Goal: Task Accomplishment & Management: Manage account settings

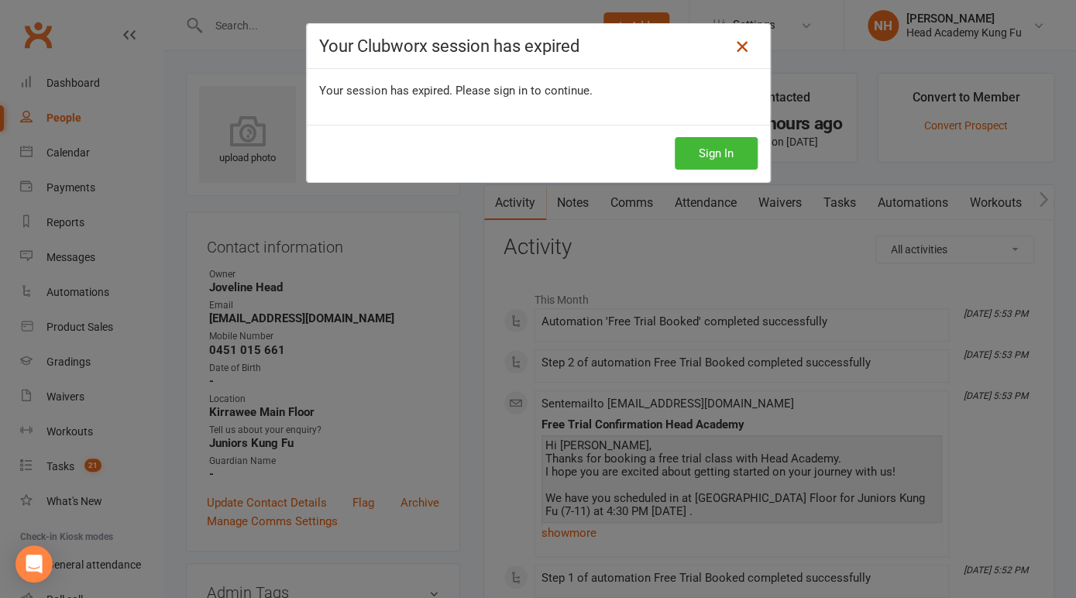
click at [733, 50] on icon at bounding box center [742, 46] width 19 height 19
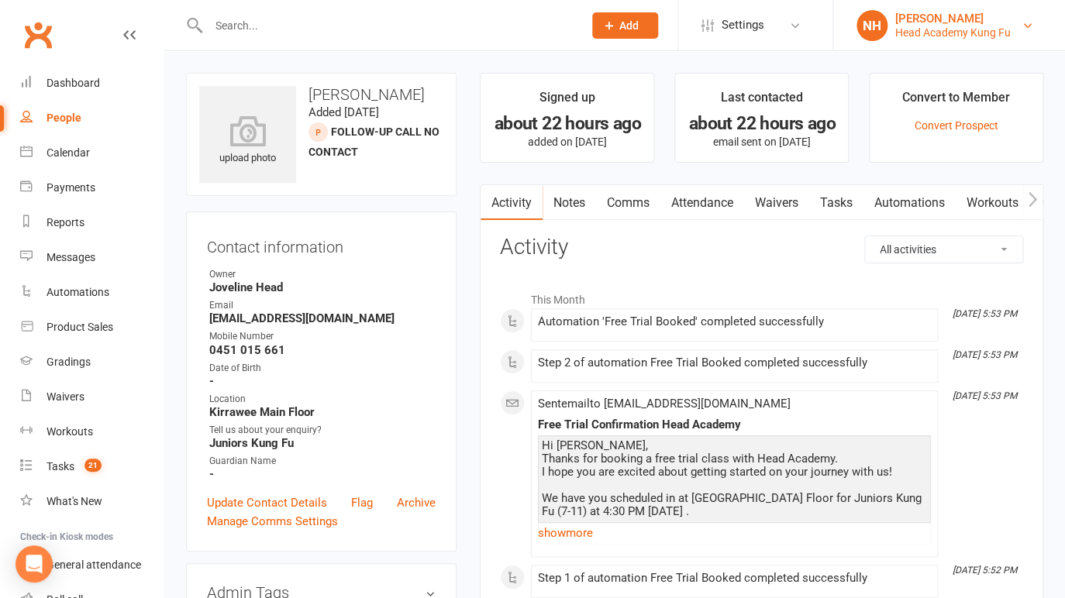
click at [956, 32] on div "Head Academy Kung Fu" at bounding box center [952, 33] width 115 height 14
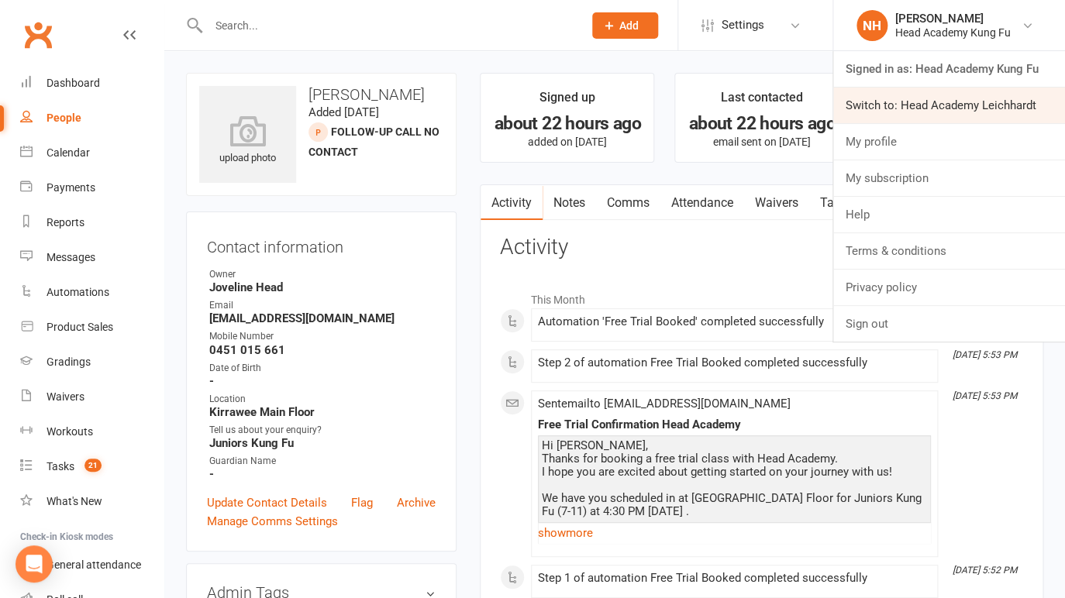
click at [940, 94] on link "Switch to: Head Academy Leichhardt" at bounding box center [949, 106] width 232 height 36
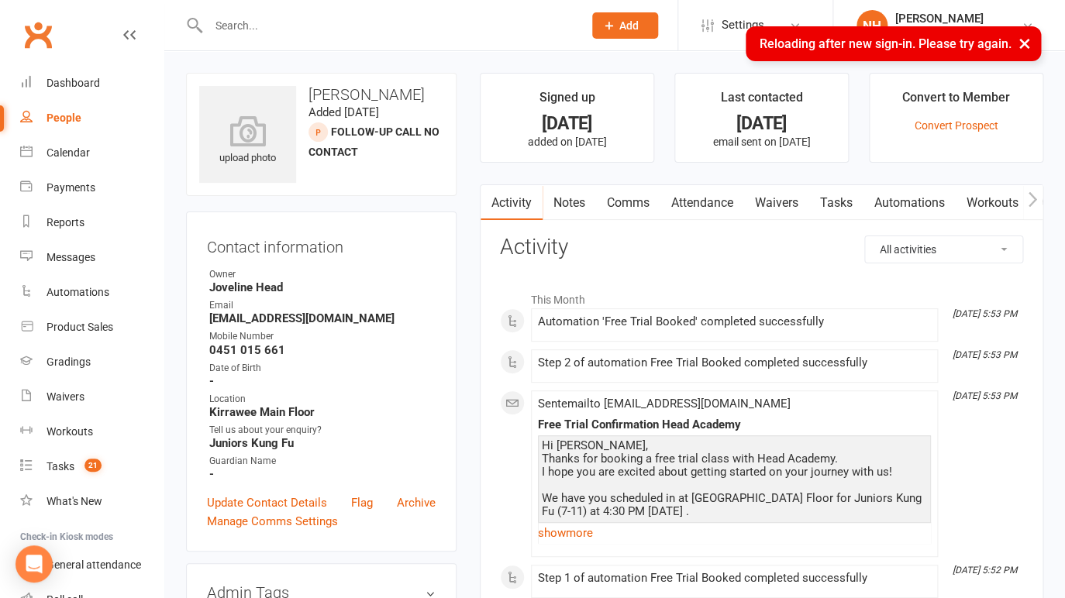
click at [1021, 43] on button "×" at bounding box center [1024, 42] width 28 height 33
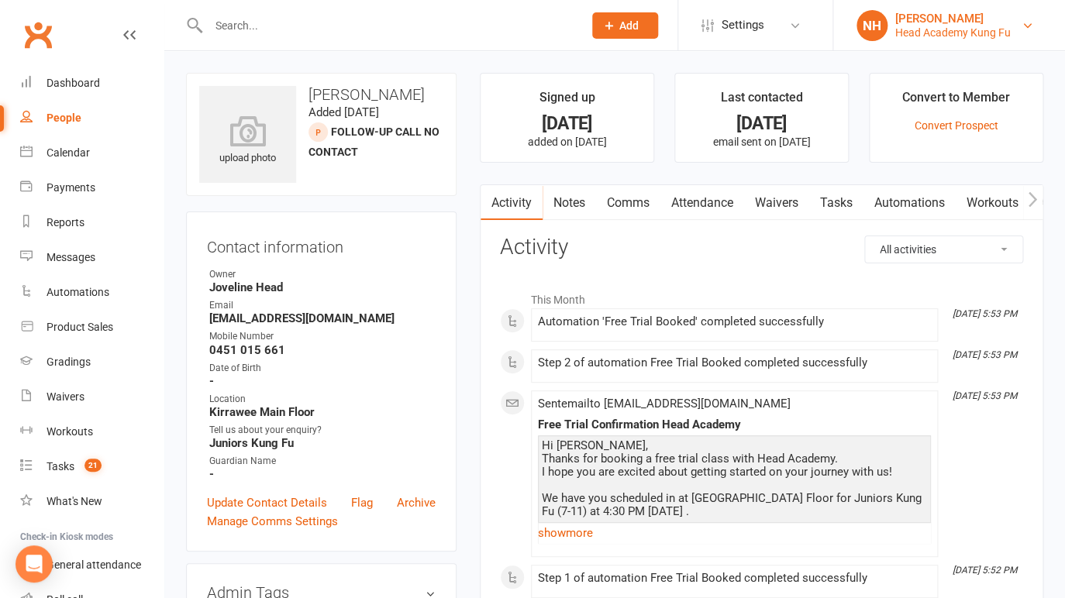
click at [990, 21] on div "[PERSON_NAME]" at bounding box center [952, 19] width 115 height 14
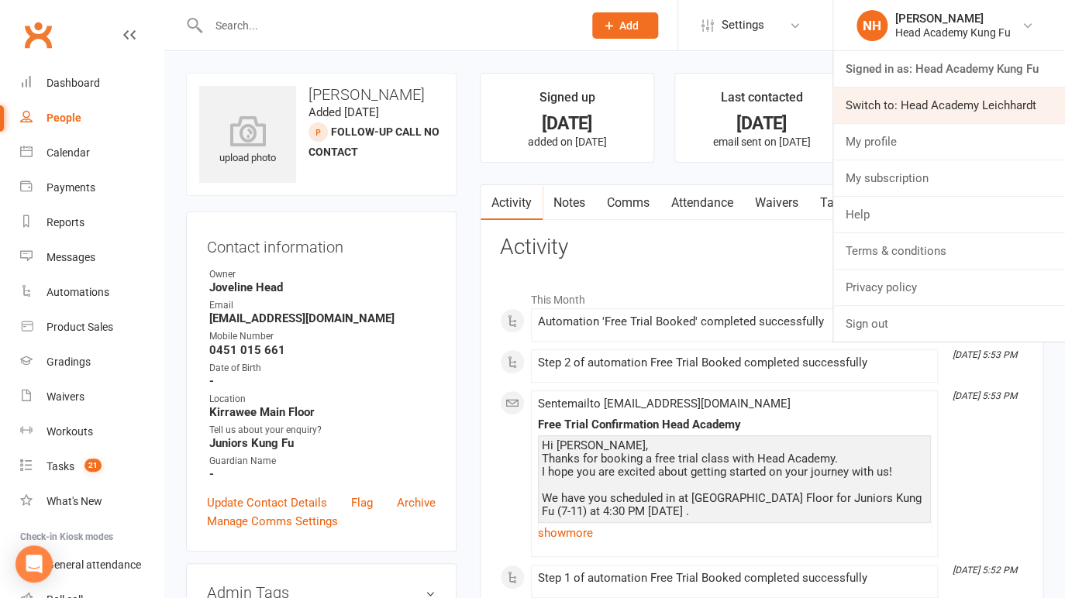
click at [976, 95] on link "Switch to: Head Academy Leichhardt" at bounding box center [949, 106] width 232 height 36
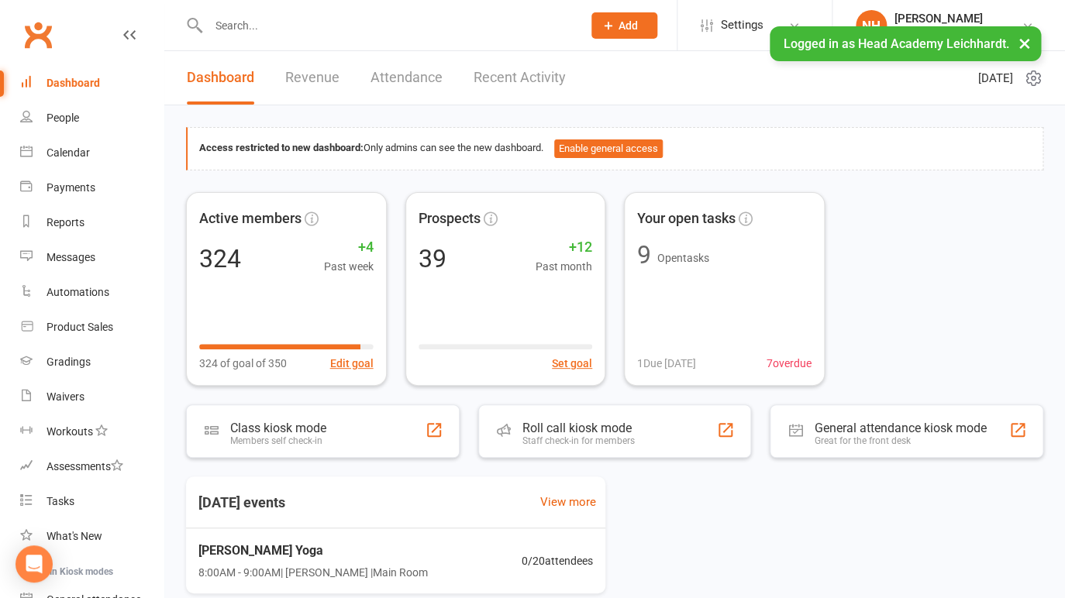
click at [301, 27] on input "text" at bounding box center [387, 26] width 367 height 22
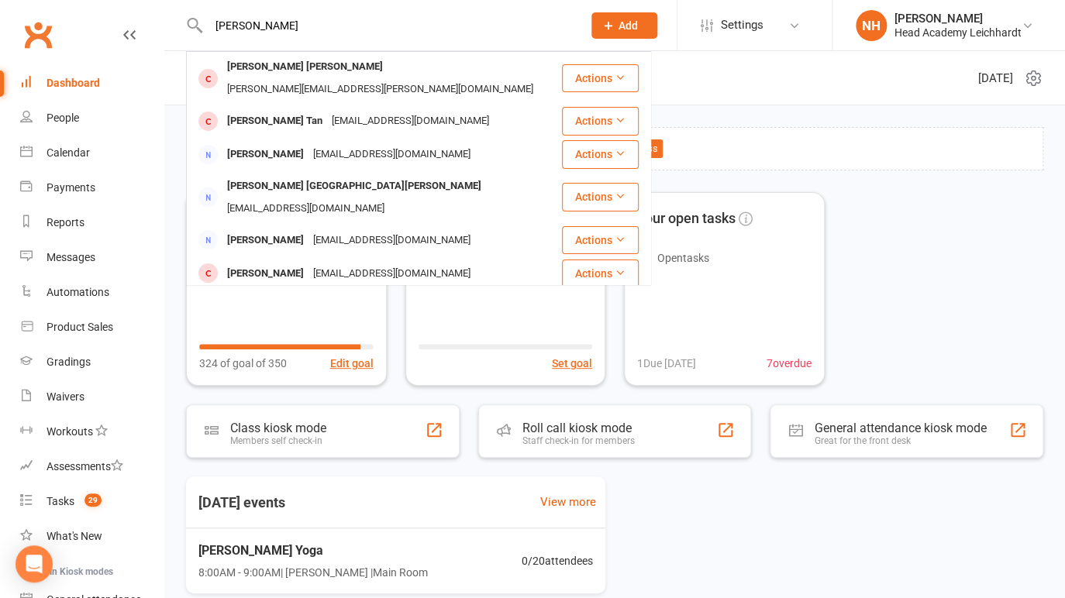
type input "[PERSON_NAME]"
